Goal: Task Accomplishment & Management: Use online tool/utility

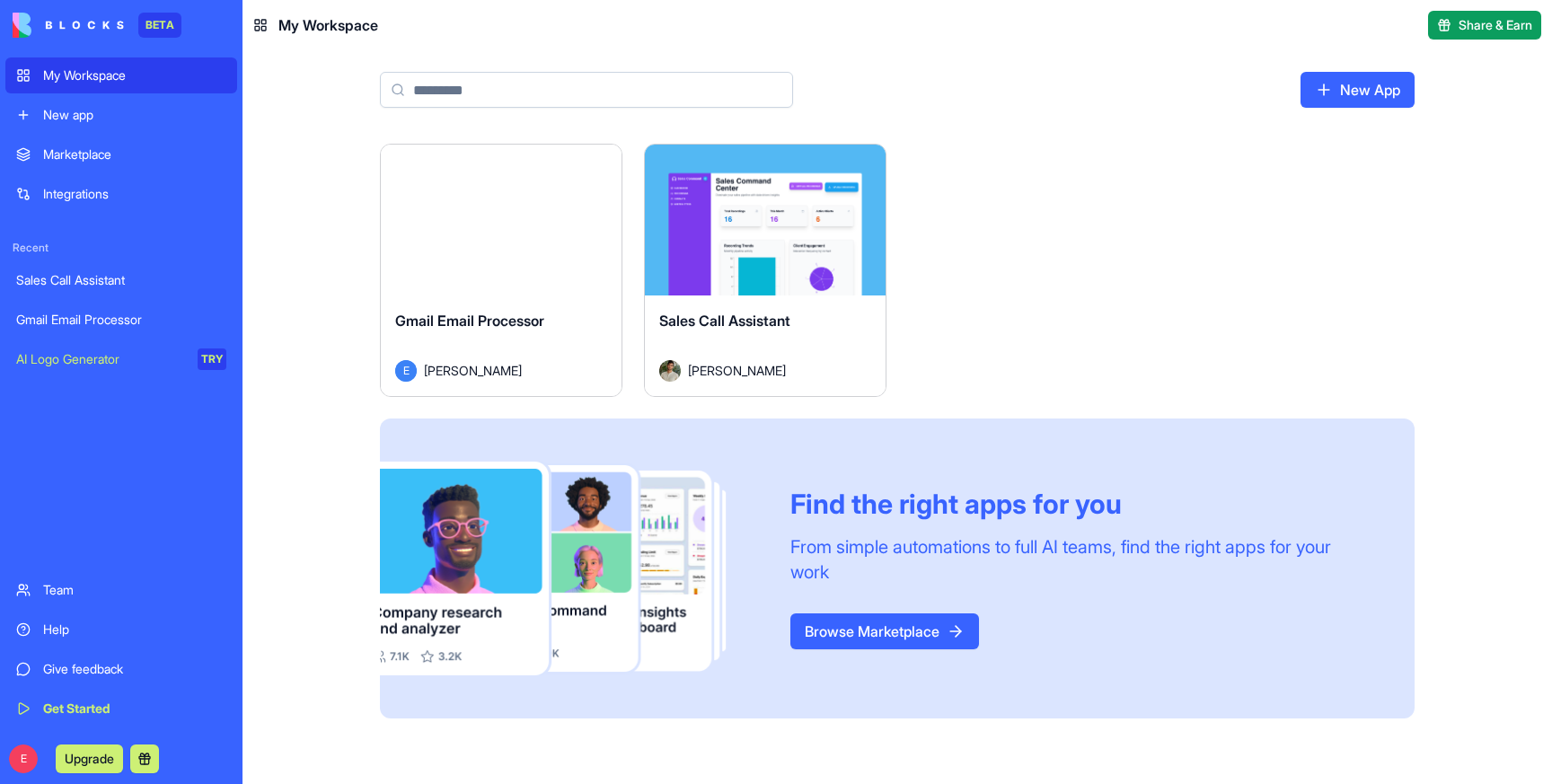
click at [503, 332] on div "Gmail Email Processor" at bounding box center [501, 334] width 212 height 50
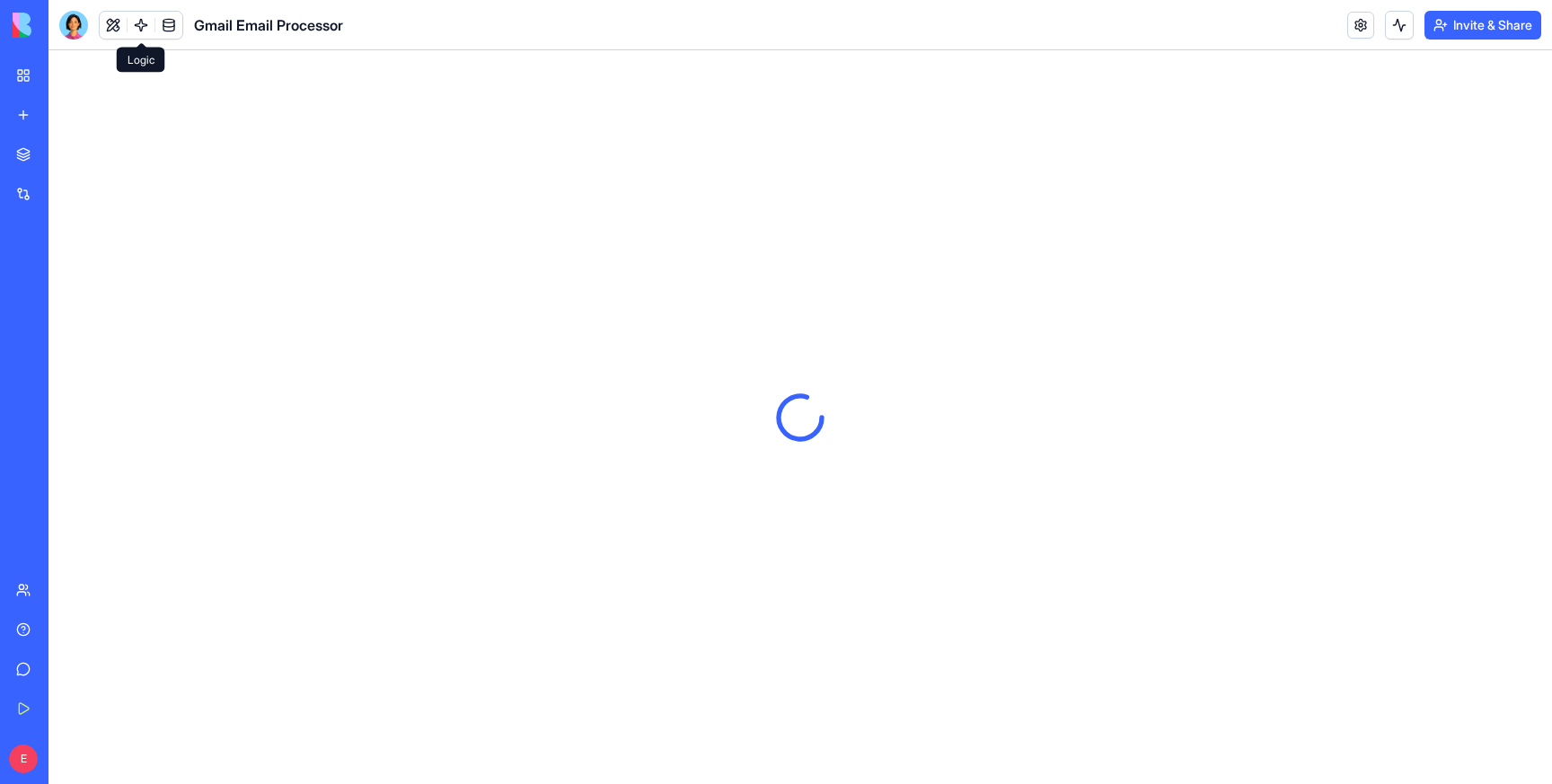
click at [140, 24] on link at bounding box center [142, 25] width 27 height 27
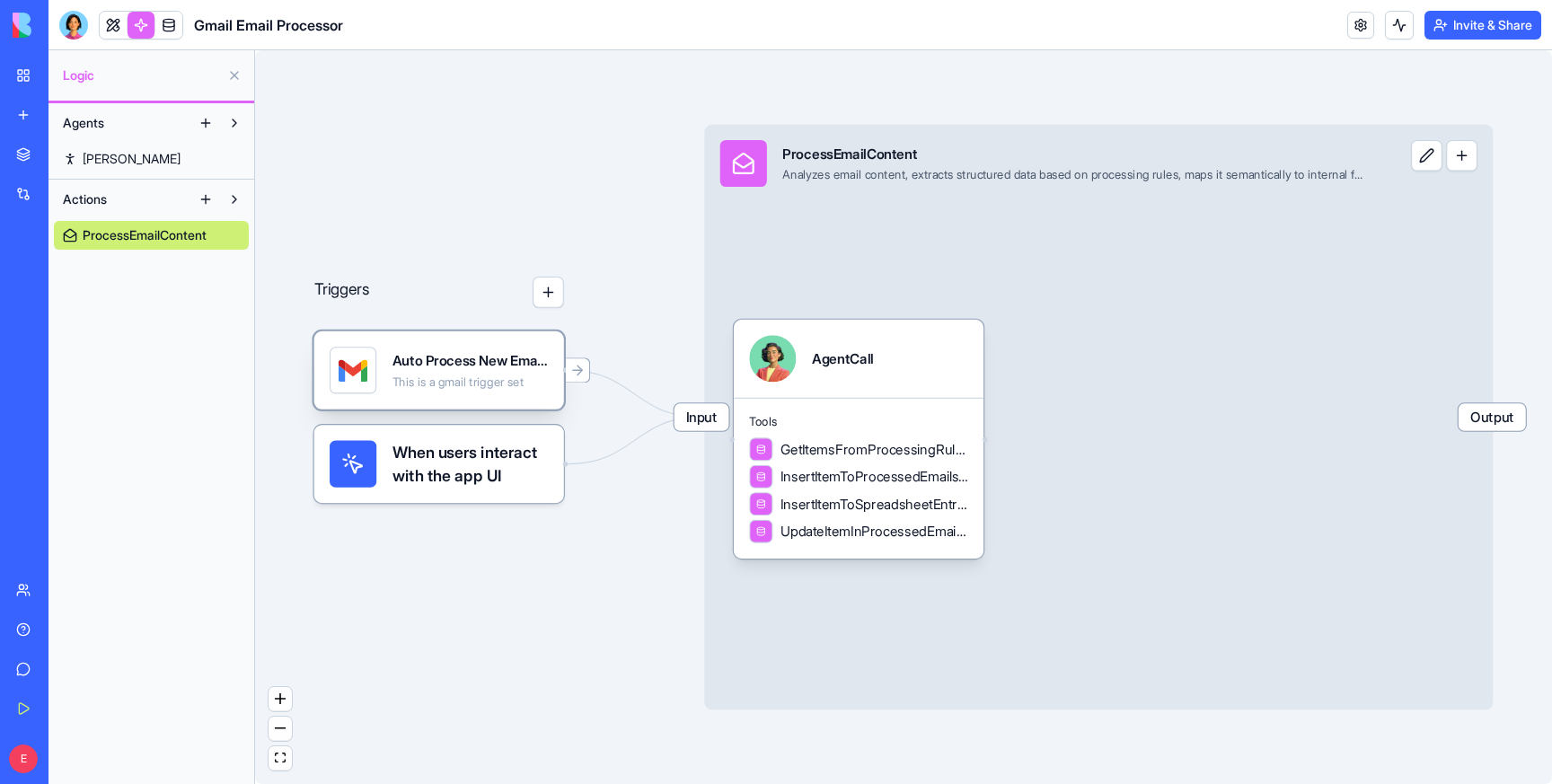
click at [441, 384] on div "This is a gmail trigger set" at bounding box center [471, 382] width 156 height 16
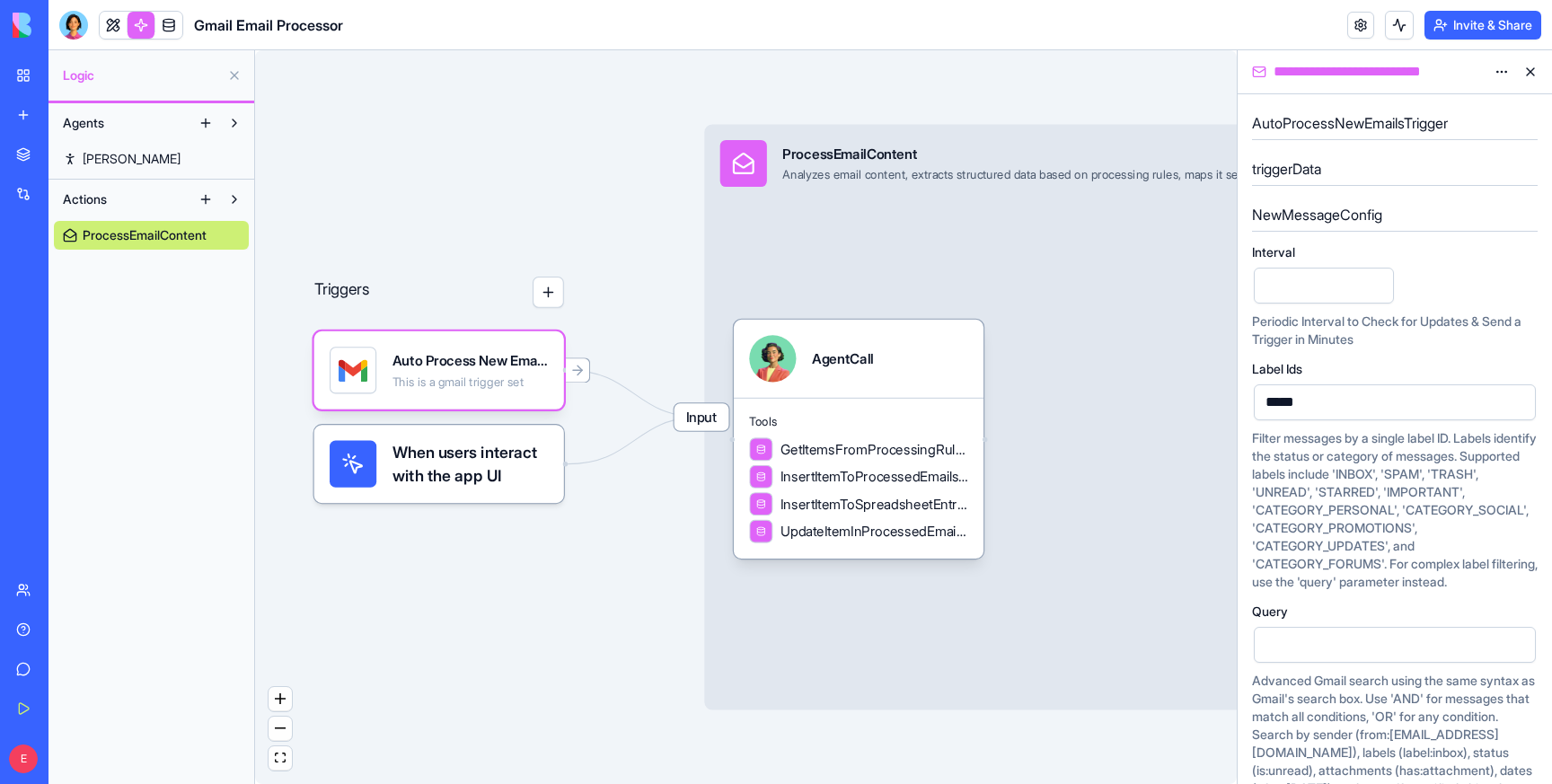
click at [1300, 281] on input "*" at bounding box center [1322, 285] width 140 height 36
click at [1375, 290] on input "*" at bounding box center [1322, 285] width 140 height 36
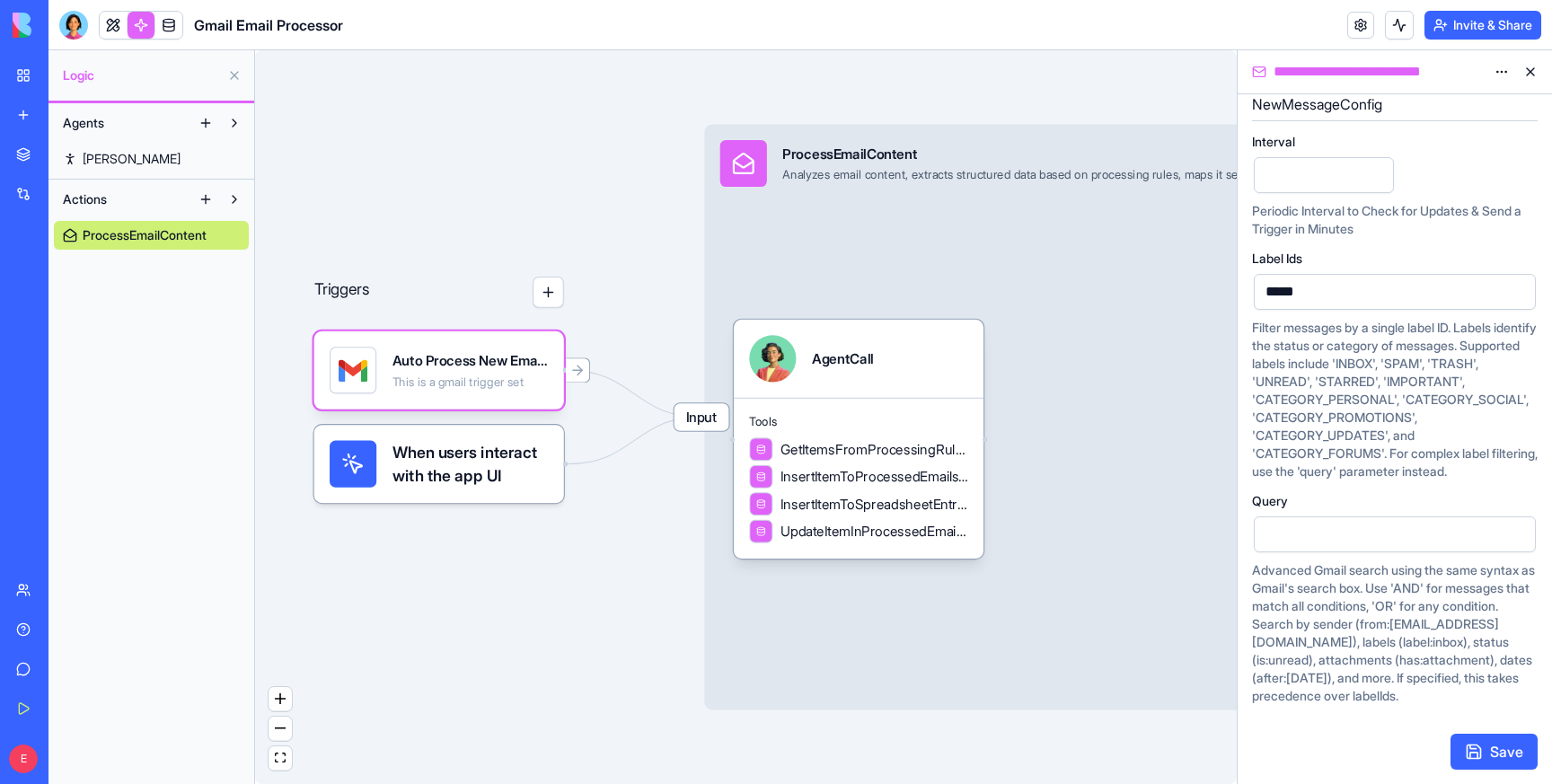
click at [1498, 746] on button "Save" at bounding box center [1493, 751] width 87 height 36
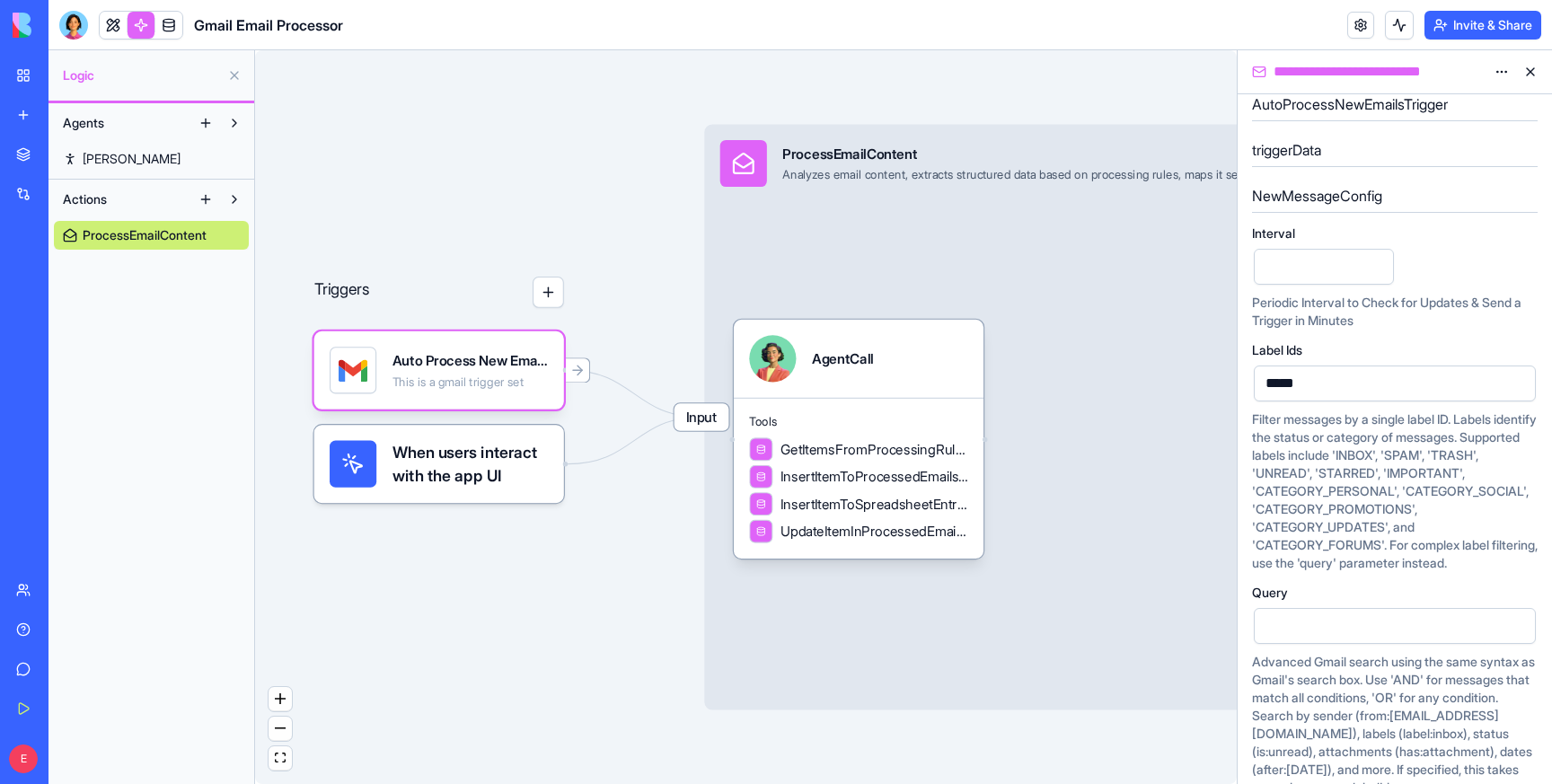
scroll to position [0, 0]
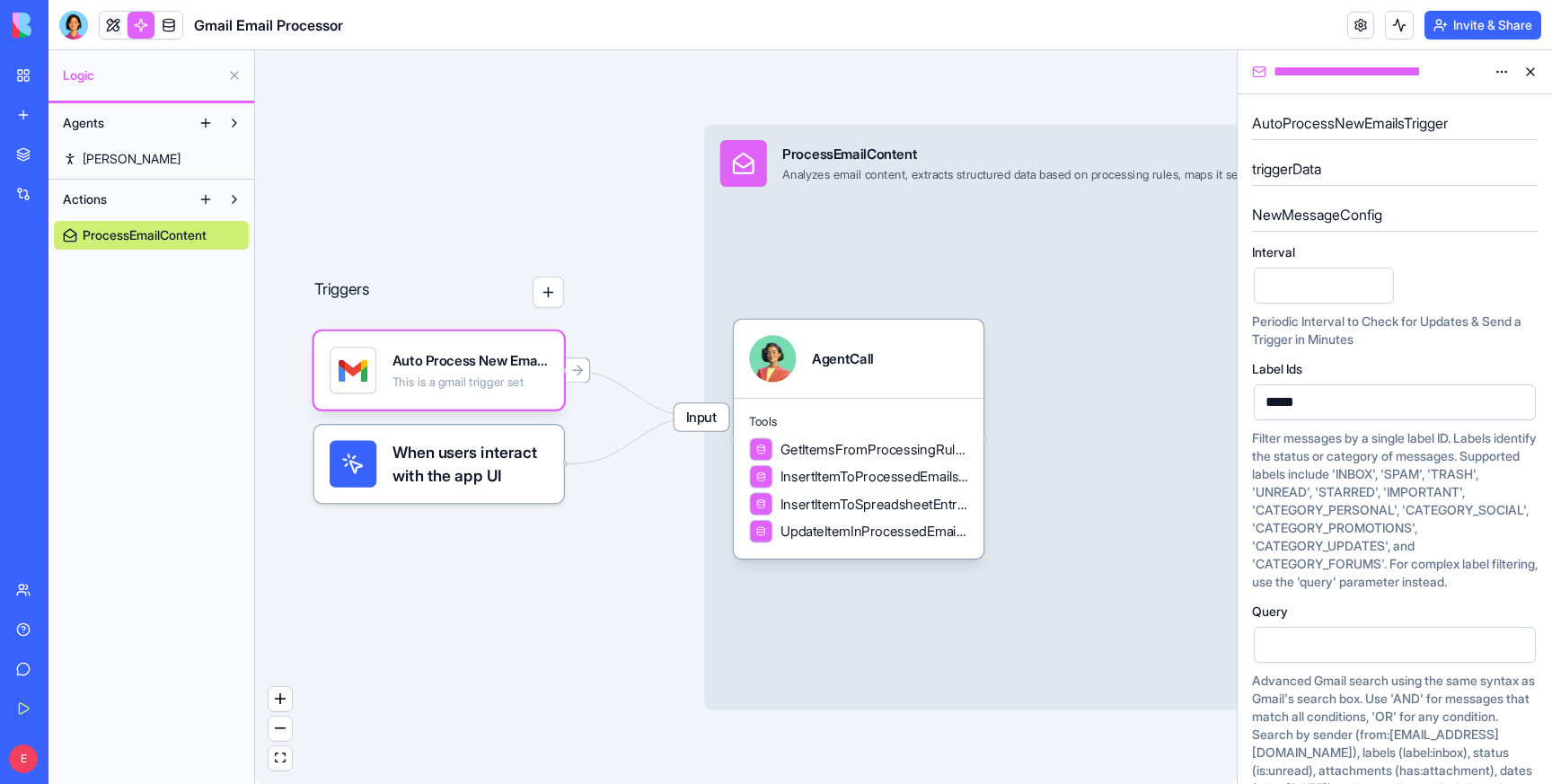
click at [1320, 277] on input "*" at bounding box center [1322, 285] width 140 height 36
click at [1376, 279] on input "*" at bounding box center [1322, 285] width 140 height 36
type input "*"
click at [1375, 283] on input "*" at bounding box center [1322, 285] width 140 height 36
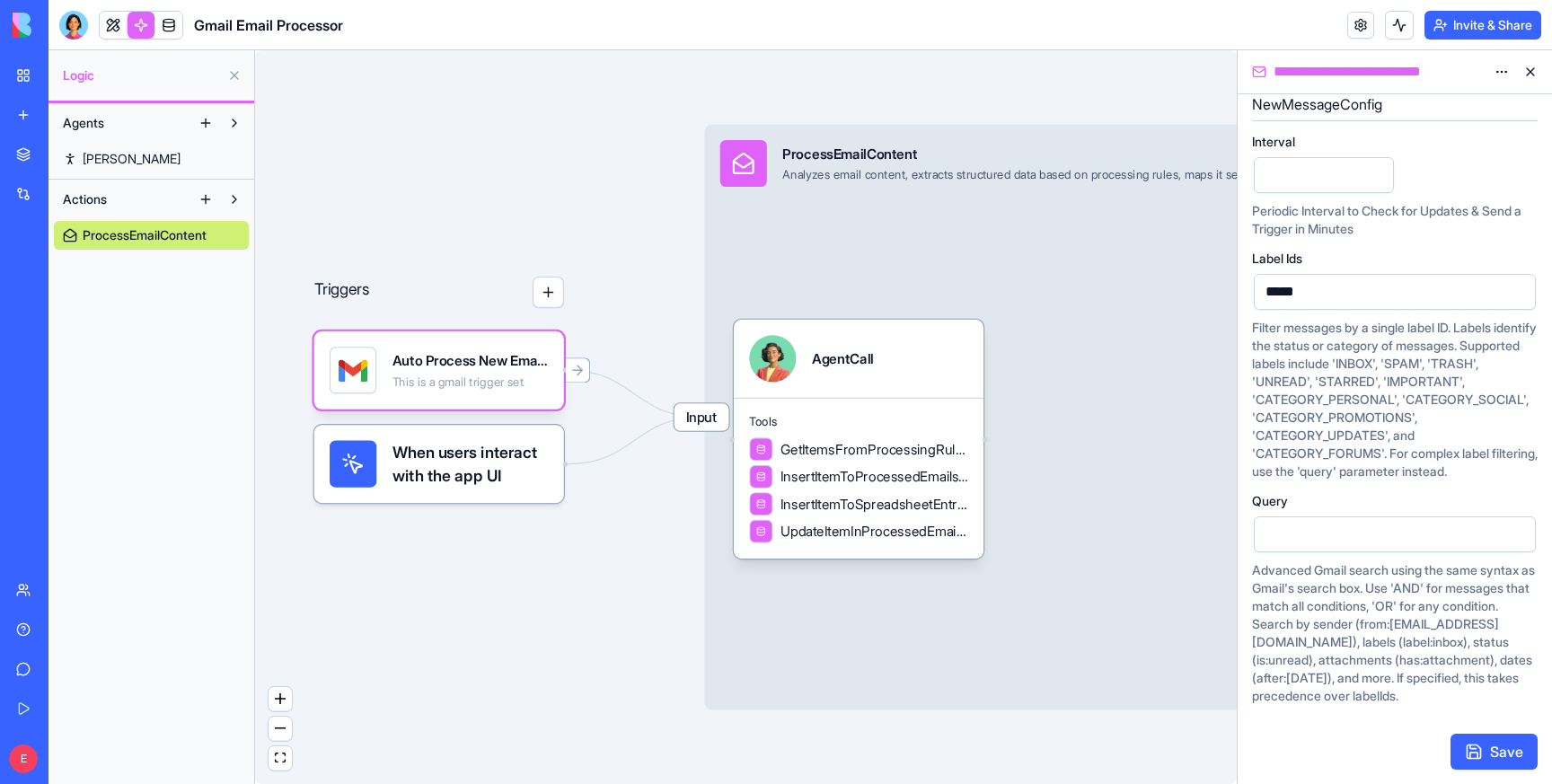
click at [1498, 749] on button "Save" at bounding box center [1493, 751] width 87 height 36
click at [17, 77] on link "My Workspace" at bounding box center [42, 75] width 72 height 36
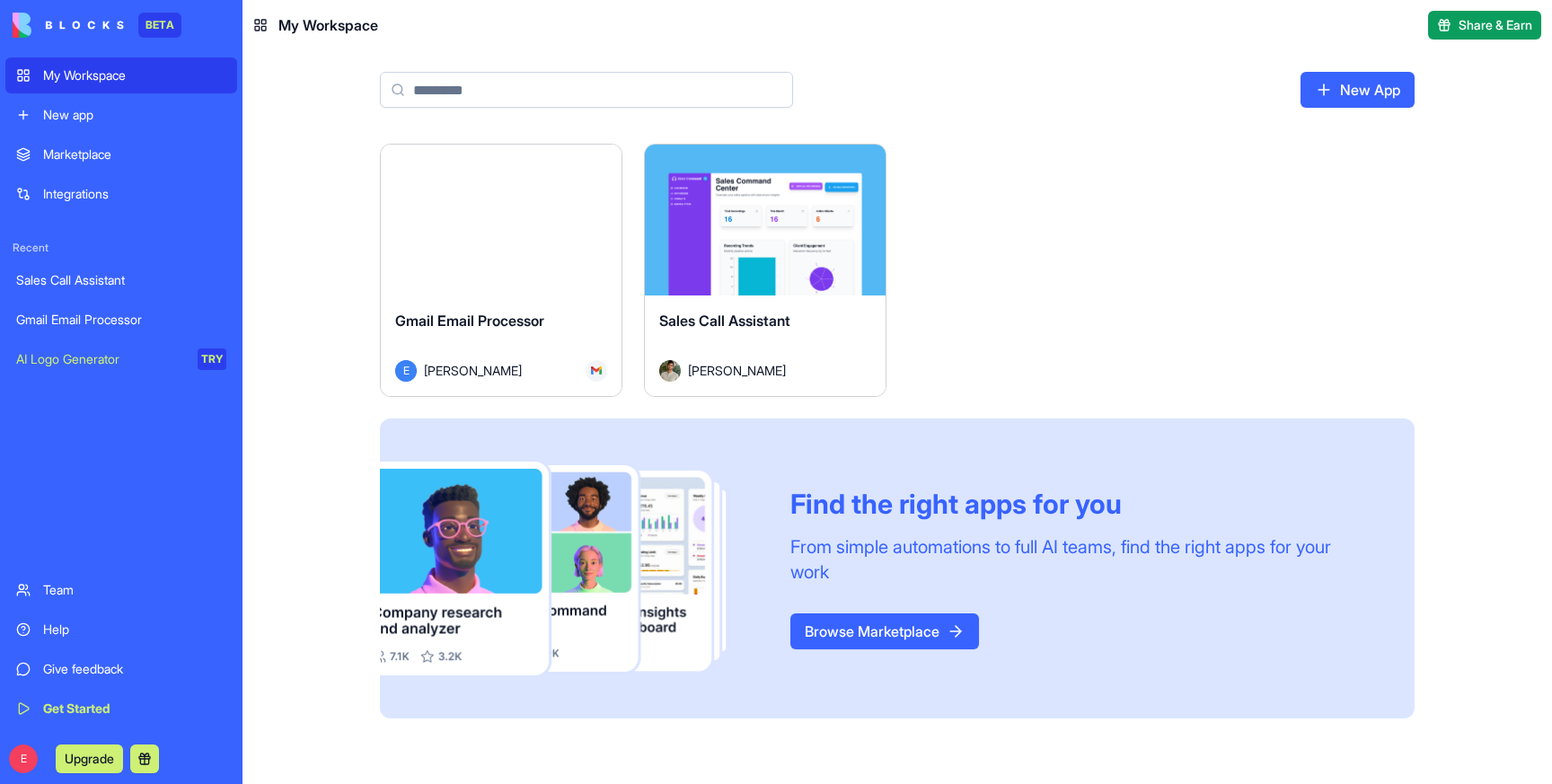
click at [790, 321] on span "Sales Call Assistant" at bounding box center [725, 320] width 131 height 18
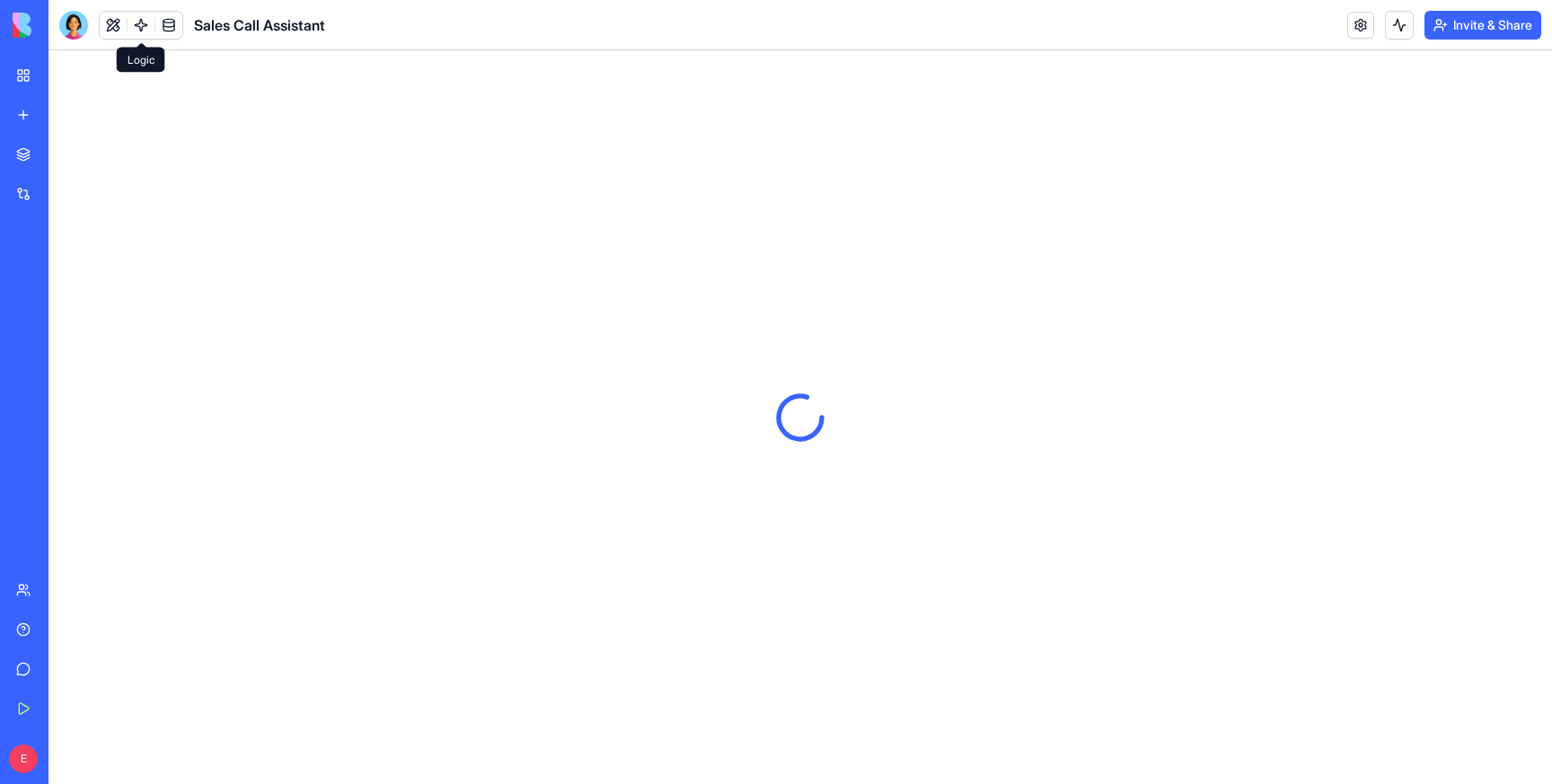
click at [139, 21] on link at bounding box center [142, 25] width 27 height 27
